Goal: Navigation & Orientation: Find specific page/section

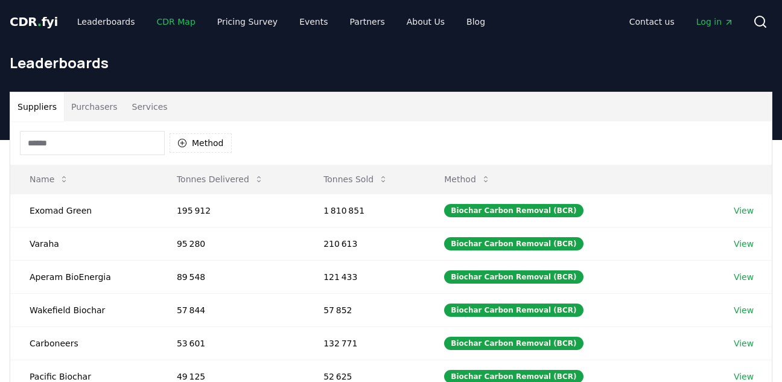
click at [172, 16] on link "CDR Map" at bounding box center [176, 22] width 58 height 22
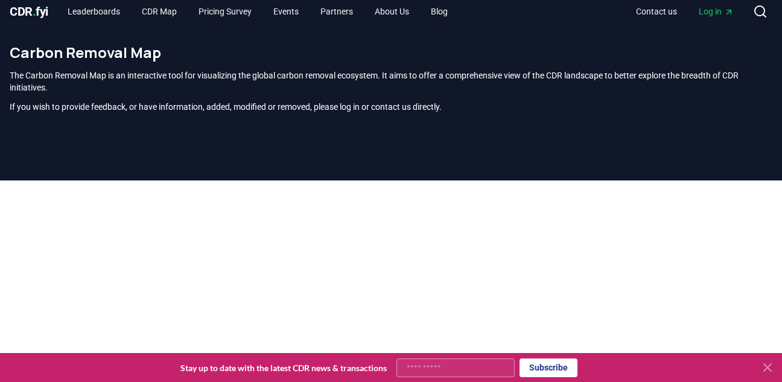
scroll to position [367, 0]
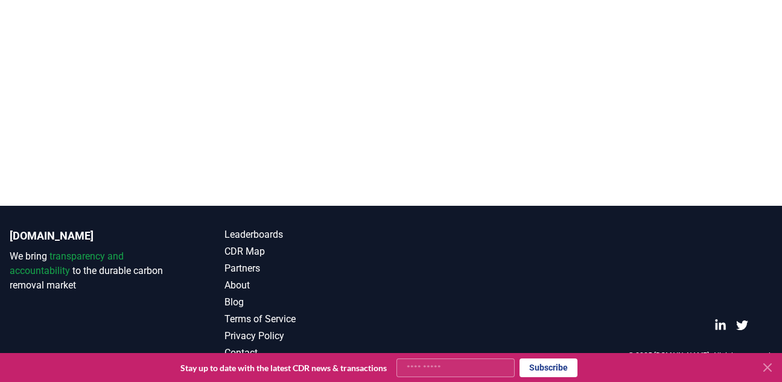
click at [767, 362] on icon at bounding box center [768, 367] width 14 height 14
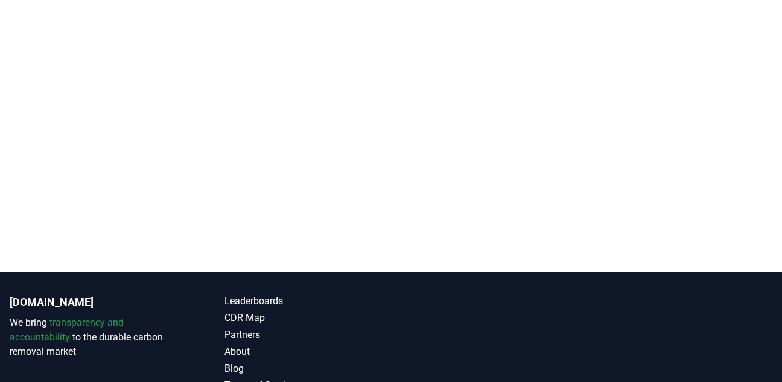
scroll to position [0, 0]
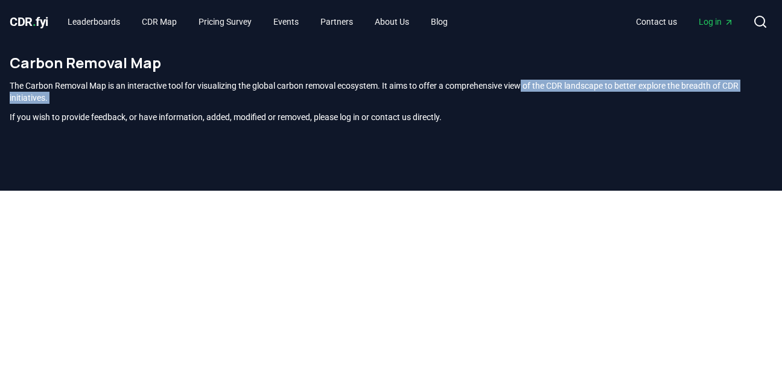
drag, startPoint x: 543, startPoint y: 109, endPoint x: 545, endPoint y: 80, distance: 29.1
click at [543, 83] on div "The Carbon Removal Map is an interactive tool for visualizing the global carbon…" at bounding box center [391, 101] width 763 height 43
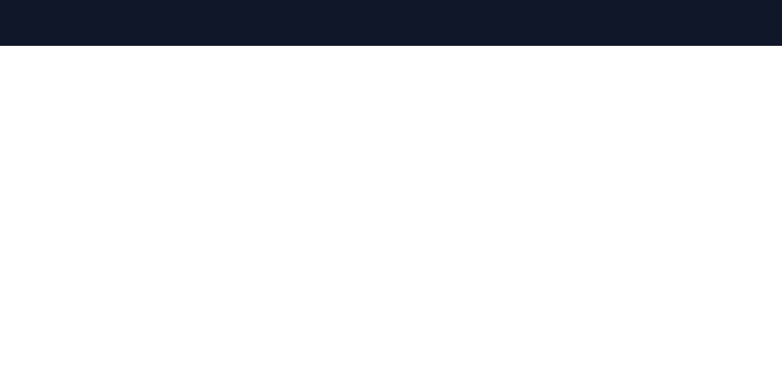
scroll to position [142, 0]
